Goal: Information Seeking & Learning: Learn about a topic

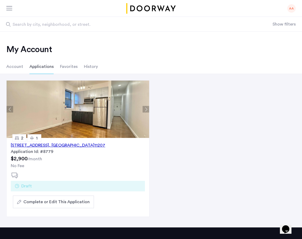
click at [87, 144] on div "74 Eldert Street, Unit A3, Brooklyn , NY 11207" at bounding box center [58, 145] width 94 height 6
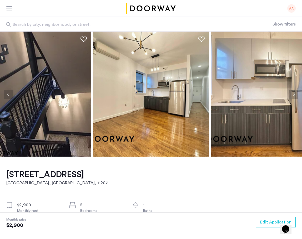
click at [293, 97] on button "Next apartment" at bounding box center [293, 94] width 9 height 9
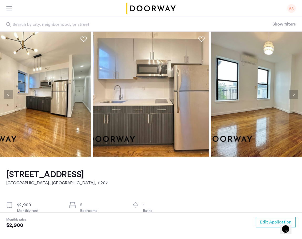
click at [293, 97] on button "Next apartment" at bounding box center [293, 94] width 9 height 9
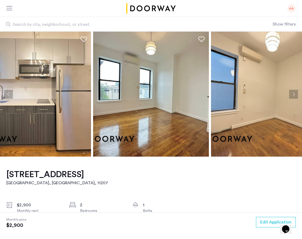
click at [293, 97] on button "Next apartment" at bounding box center [293, 94] width 9 height 9
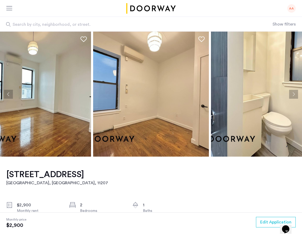
click at [293, 97] on button "Next apartment" at bounding box center [293, 94] width 9 height 9
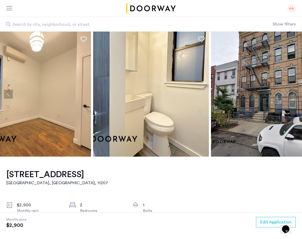
click at [293, 97] on button "Next apartment" at bounding box center [293, 94] width 9 height 9
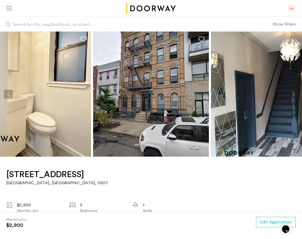
click at [293, 97] on button "Next apartment" at bounding box center [293, 94] width 9 height 9
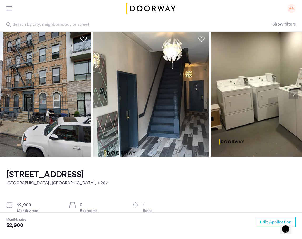
click at [293, 97] on button "Next apartment" at bounding box center [293, 94] width 9 height 9
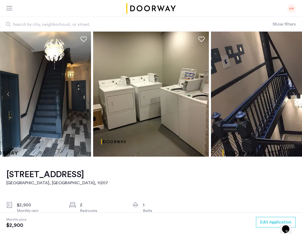
click at [293, 97] on button "Next apartment" at bounding box center [293, 94] width 9 height 9
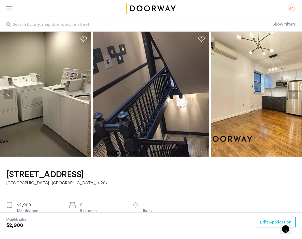
click at [293, 97] on button "Next apartment" at bounding box center [293, 94] width 9 height 9
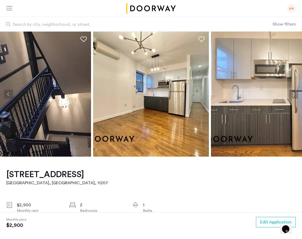
click at [293, 97] on button "Next apartment" at bounding box center [293, 94] width 9 height 9
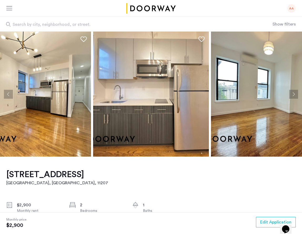
click at [293, 97] on button "Next apartment" at bounding box center [293, 94] width 9 height 9
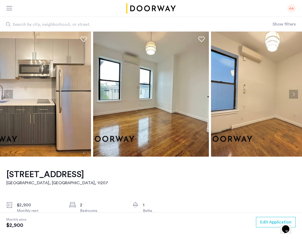
click at [293, 97] on button "Next apartment" at bounding box center [293, 94] width 9 height 9
